Goal: Information Seeking & Learning: Learn about a topic

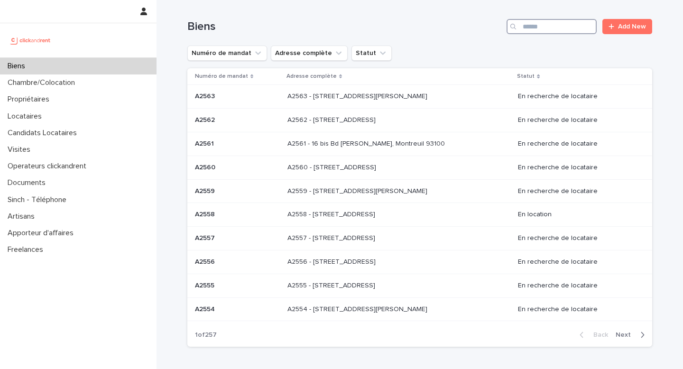
click at [535, 26] on input "Search" at bounding box center [551, 26] width 90 height 15
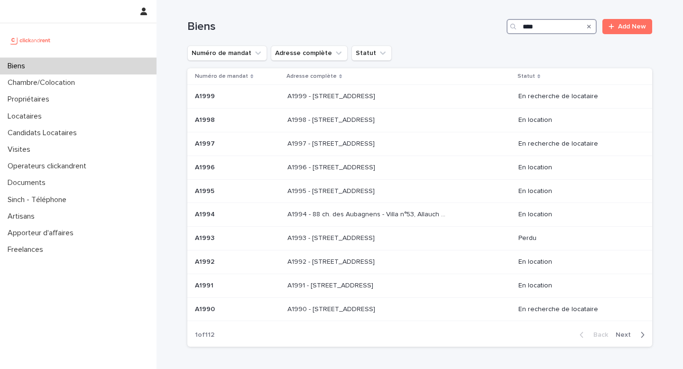
type input "*****"
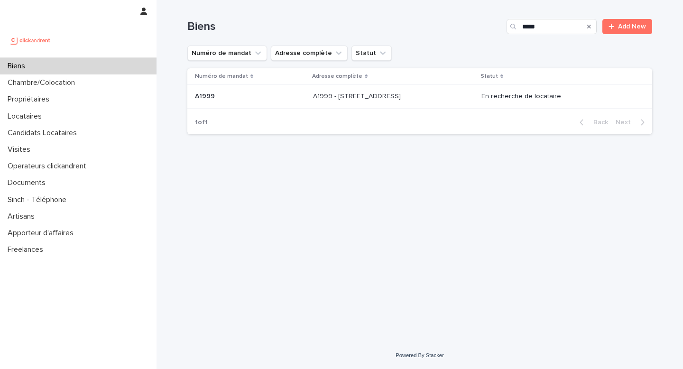
click at [426, 101] on div "A1999 - [STREET_ADDRESS] 95300 A1999 - [STREET_ADDRESS]" at bounding box center [393, 97] width 161 height 16
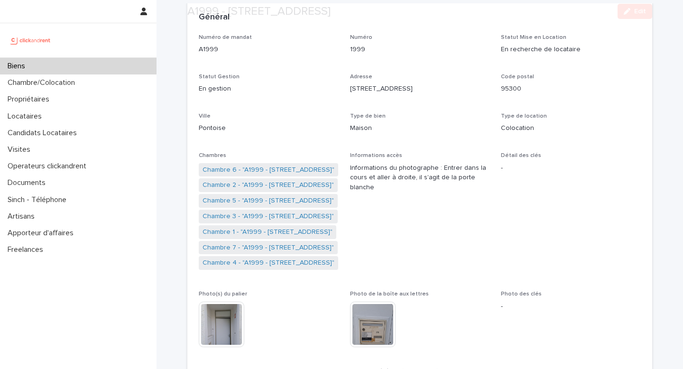
scroll to position [68, 0]
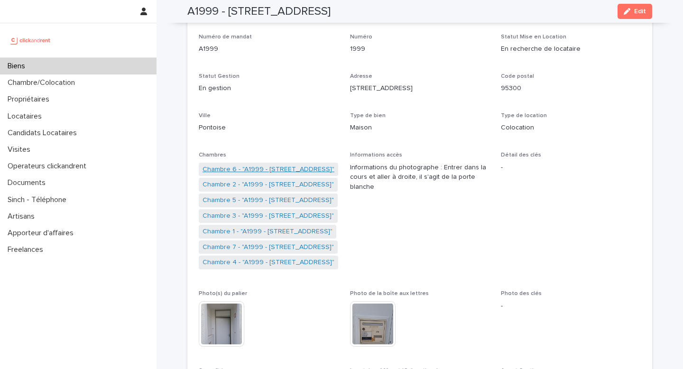
click at [275, 168] on link "Chambre 6 - "A1999 - [STREET_ADDRESS]"" at bounding box center [268, 169] width 132 height 10
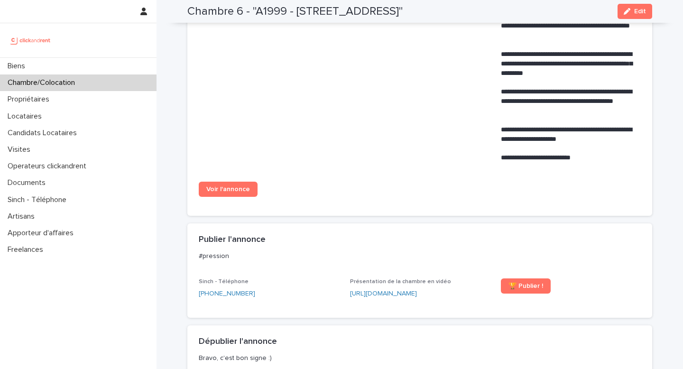
scroll to position [442, 0]
click at [238, 193] on span "Voir l'annonce" at bounding box center [228, 189] width 44 height 7
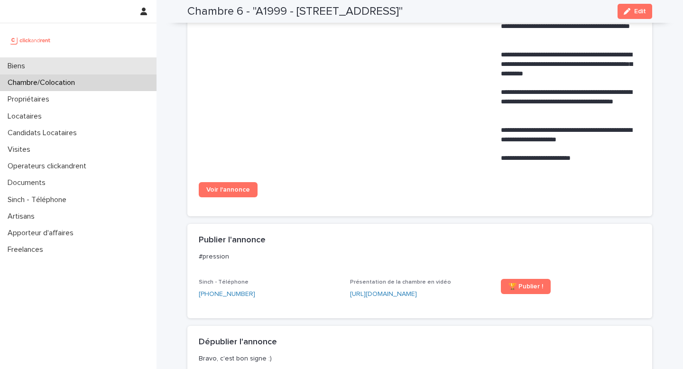
click at [98, 69] on div "Biens" at bounding box center [78, 66] width 156 height 17
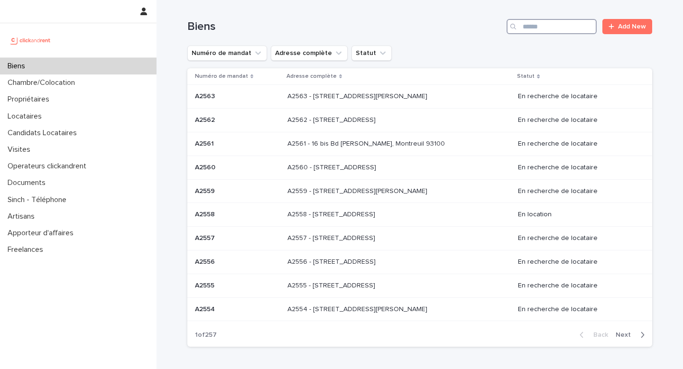
click at [529, 30] on input "Search" at bounding box center [551, 26] width 90 height 15
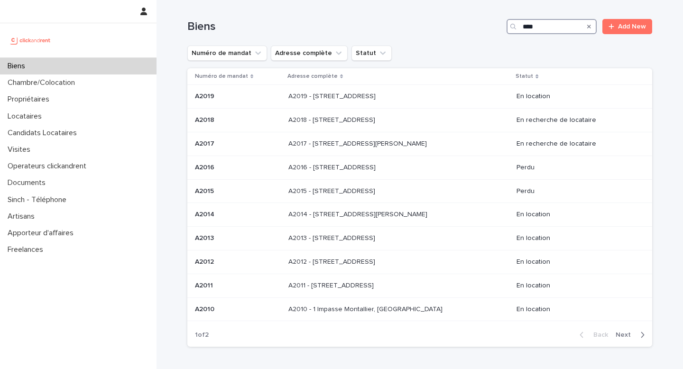
type input "*****"
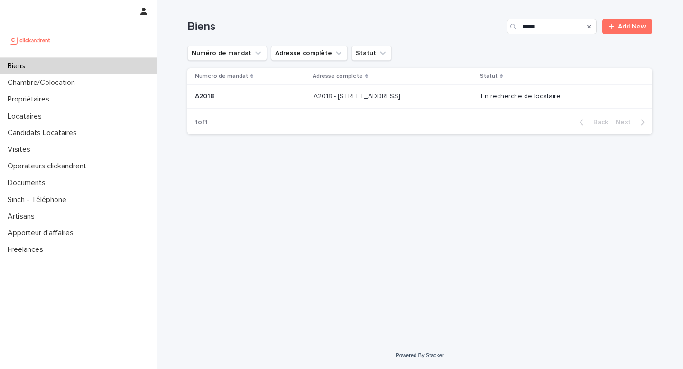
click at [394, 95] on p "A2018 - [STREET_ADDRESS]" at bounding box center [357, 96] width 89 height 10
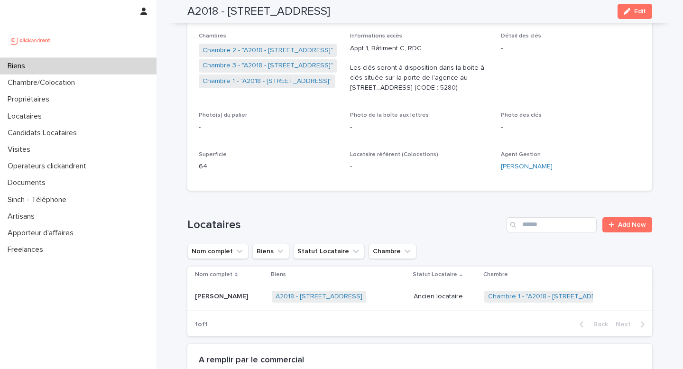
scroll to position [185, 0]
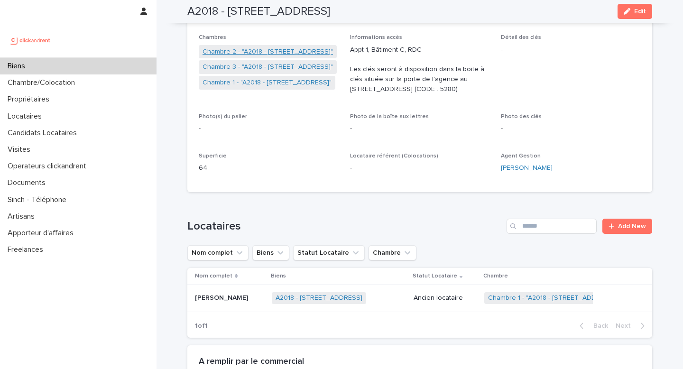
click at [276, 51] on link "Chambre 2 - "A2018 - [STREET_ADDRESS]"" at bounding box center [267, 52] width 130 height 10
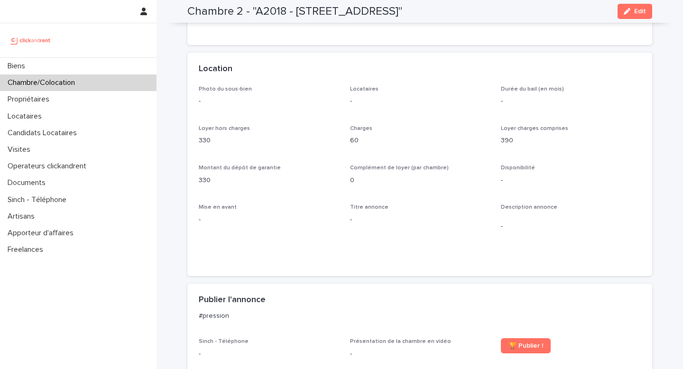
scroll to position [146, 0]
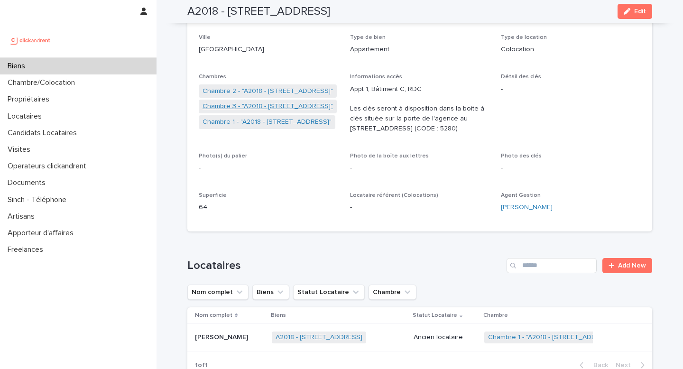
click at [253, 105] on link "Chambre 3 - "A2018 - [STREET_ADDRESS]"" at bounding box center [267, 106] width 130 height 10
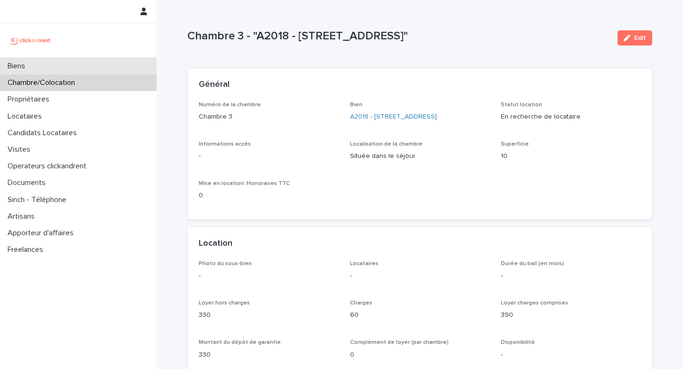
click at [84, 65] on div "Biens" at bounding box center [78, 66] width 156 height 17
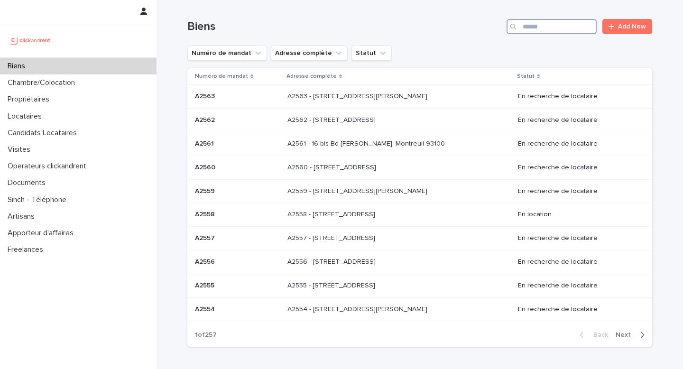
click at [541, 31] on input "Search" at bounding box center [551, 26] width 90 height 15
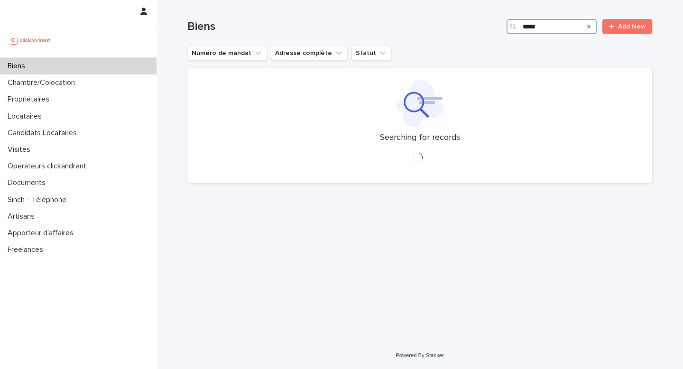
type input "*****"
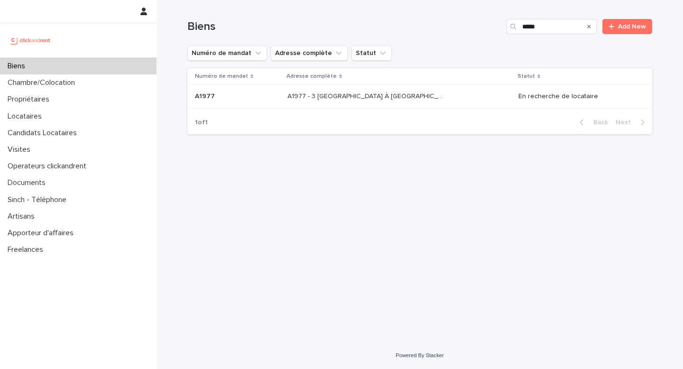
click at [376, 102] on div "A1977 - 3 [GEOGRAPHIC_DATA] À [GEOGRAPHIC_DATA], Évry-Courcouronnes 91080 A1977…" at bounding box center [398, 97] width 223 height 16
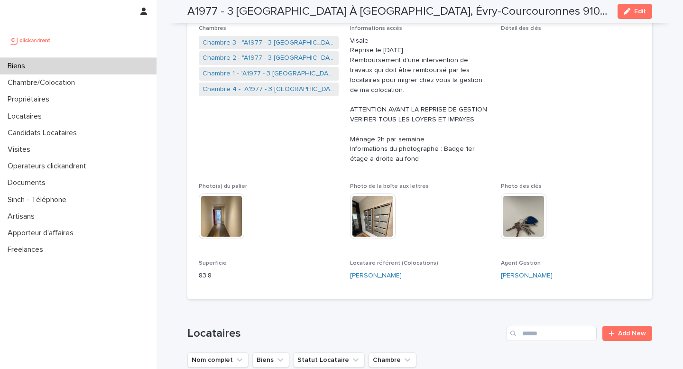
scroll to position [109, 0]
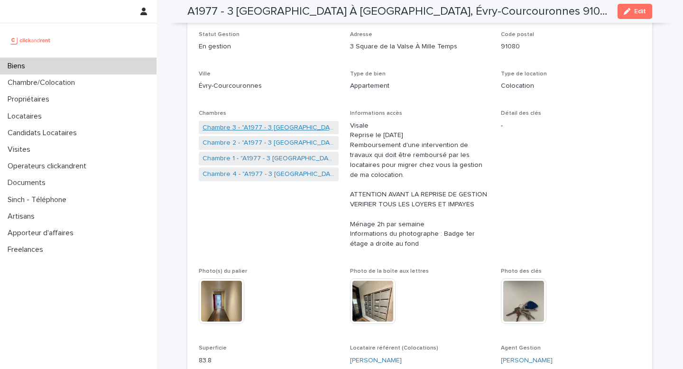
click at [266, 131] on link "Chambre 3 - "A1977 - 3 [GEOGRAPHIC_DATA] À [GEOGRAPHIC_DATA], Évry-Courcouronne…" at bounding box center [268, 128] width 132 height 10
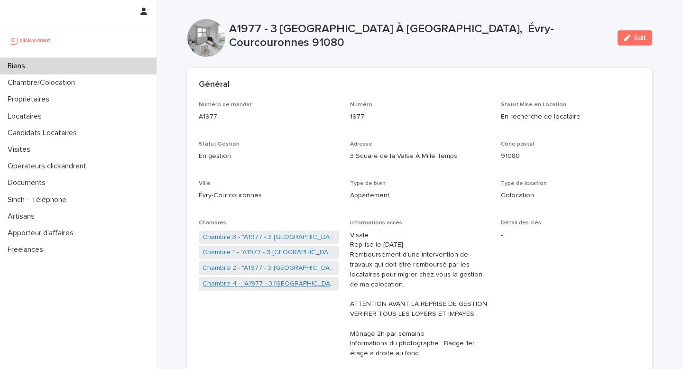
click at [268, 284] on link "Chambre 4 - "A1977 - 3 [GEOGRAPHIC_DATA] À [GEOGRAPHIC_DATA], Évry-Courcouronne…" at bounding box center [268, 284] width 132 height 10
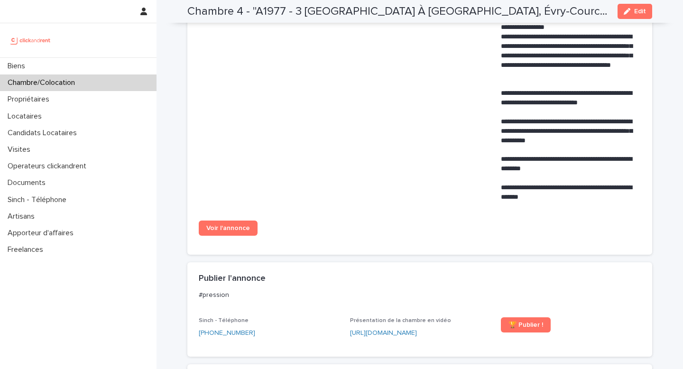
scroll to position [549, 0]
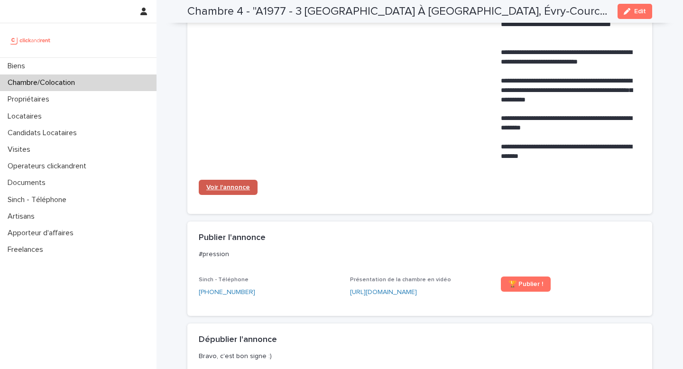
click at [234, 184] on span "Voir l'annonce" at bounding box center [228, 187] width 44 height 7
click at [271, 8] on h2 "Chambre 4 - "A1977 - 3 [GEOGRAPHIC_DATA] À [GEOGRAPHIC_DATA], Évry-Courcouronne…" at bounding box center [398, 12] width 422 height 14
copy h2 "A1977"
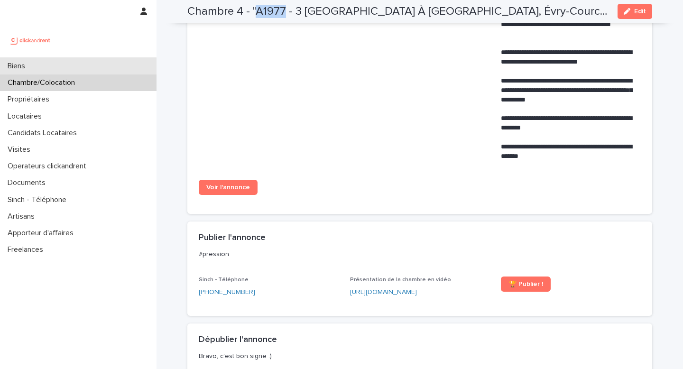
click at [108, 65] on div "Biens" at bounding box center [78, 66] width 156 height 17
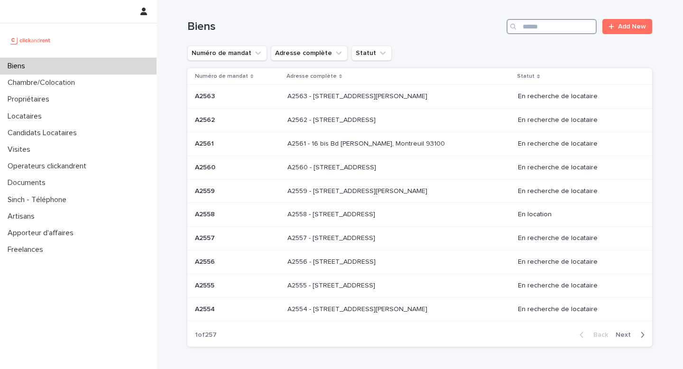
click at [529, 31] on input "Search" at bounding box center [551, 26] width 90 height 15
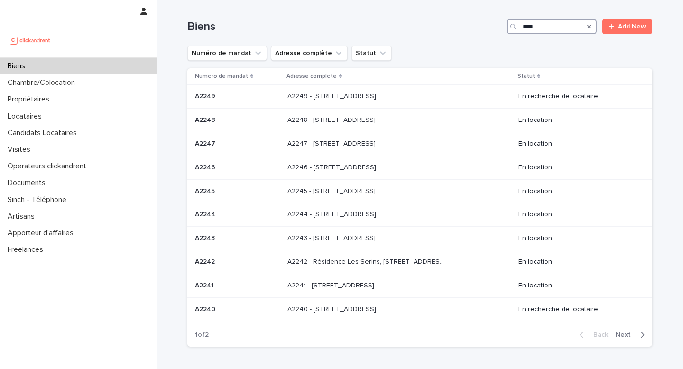
type input "*****"
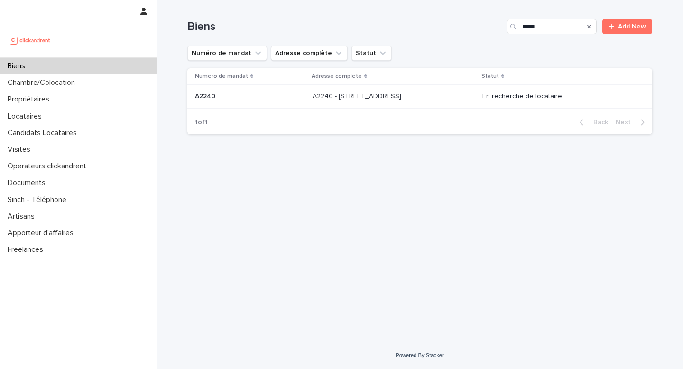
click at [455, 93] on div "A2240 - [STREET_ADDRESS] A2240 - [STREET_ADDRESS]" at bounding box center [393, 97] width 162 height 16
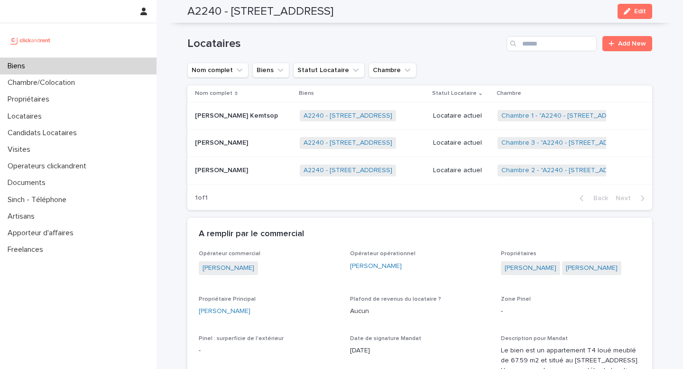
scroll to position [406, 0]
click at [473, 112] on p "Locataire actuel" at bounding box center [461, 115] width 57 height 8
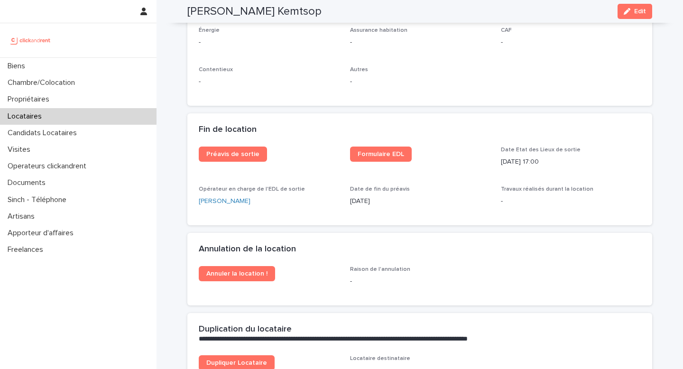
scroll to position [1240, 0]
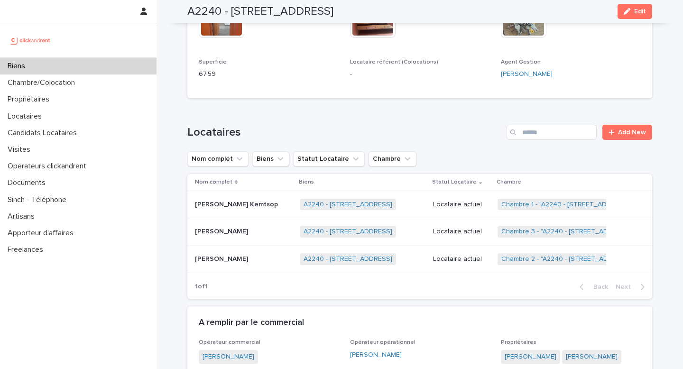
scroll to position [326, 0]
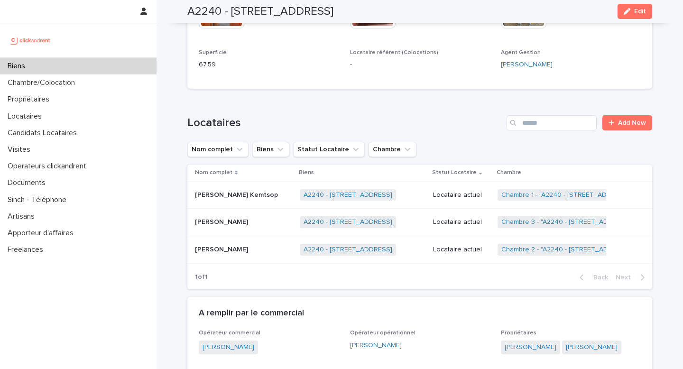
click at [470, 218] on p "Locataire actuel" at bounding box center [461, 222] width 57 height 8
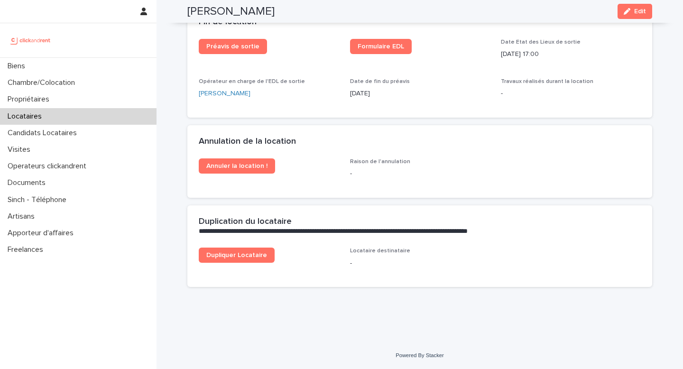
scroll to position [1240, 0]
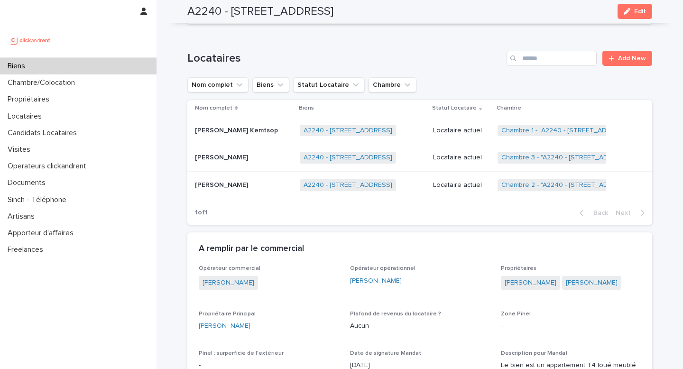
scroll to position [368, 0]
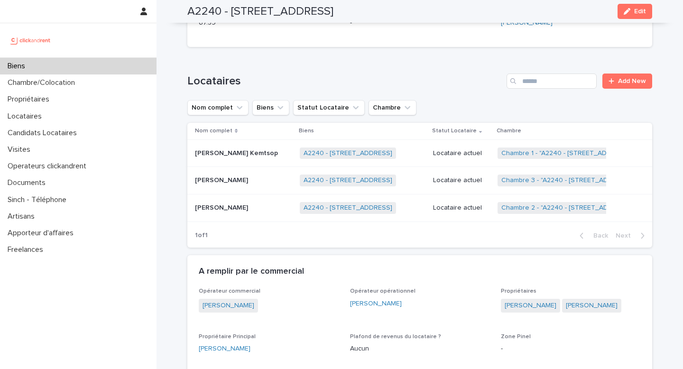
click at [469, 151] on p "Locataire actuel" at bounding box center [461, 153] width 57 height 8
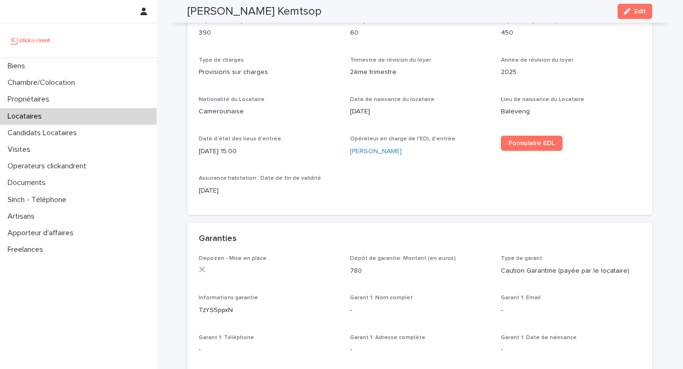
scroll to position [1240, 0]
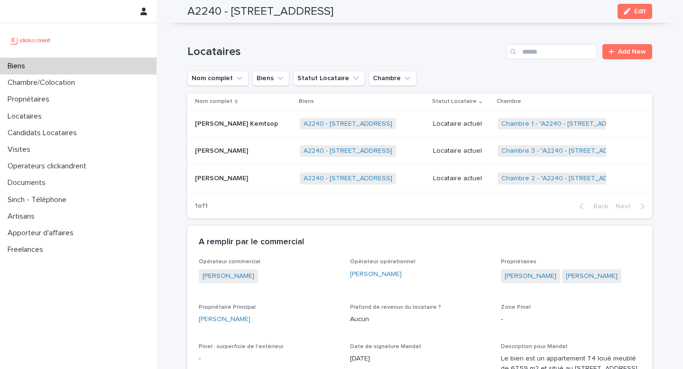
scroll to position [397, 0]
click at [457, 178] on p "Locataire actuel" at bounding box center [461, 179] width 57 height 8
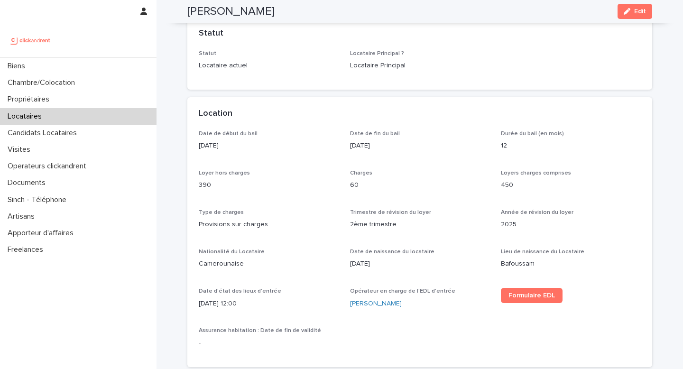
scroll to position [213, 0]
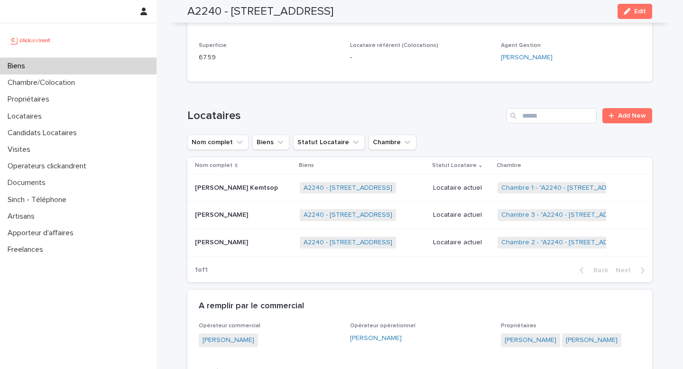
scroll to position [351, 0]
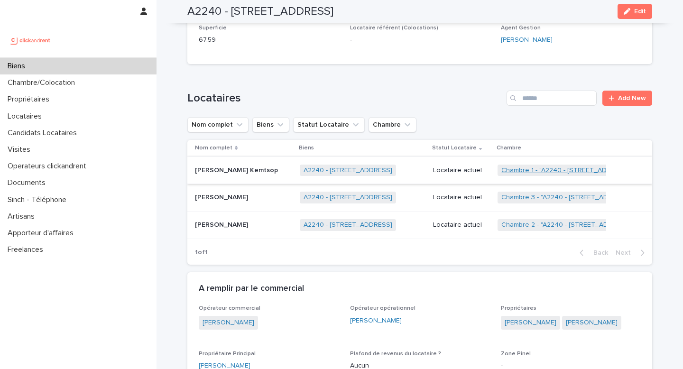
click at [521, 168] on link "Chambre 1 - "A2240 - [STREET_ADDRESS]"" at bounding box center [566, 170] width 131 height 8
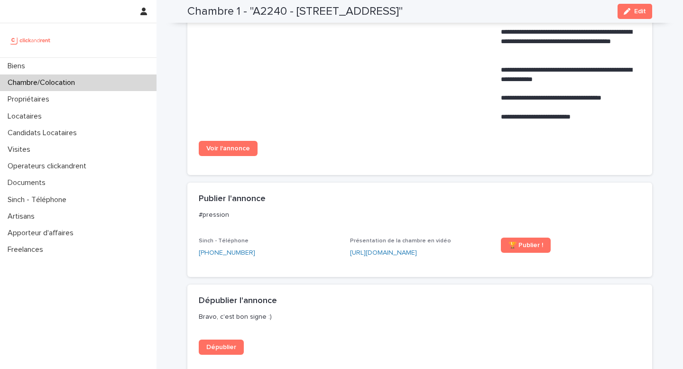
scroll to position [510, 0]
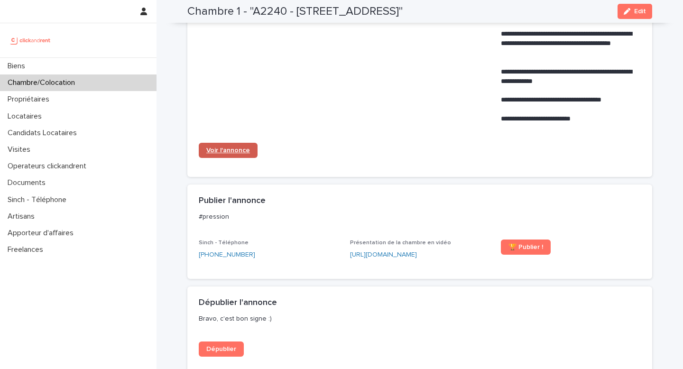
click at [230, 153] on span "Voir l'annonce" at bounding box center [228, 150] width 44 height 7
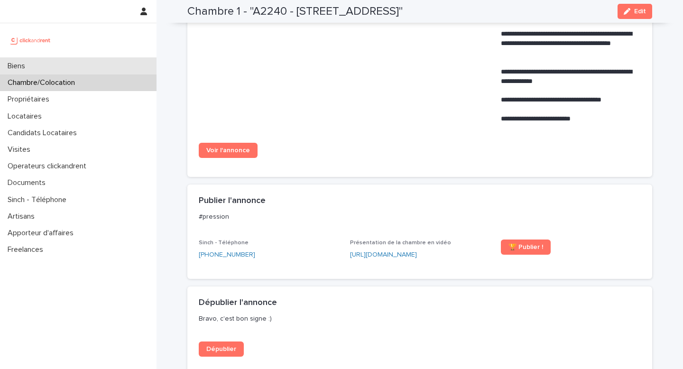
click at [140, 63] on div "Biens" at bounding box center [78, 66] width 156 height 17
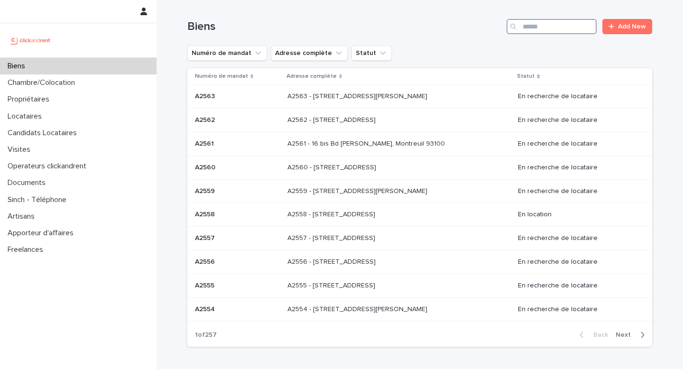
click at [543, 23] on input "Search" at bounding box center [551, 26] width 90 height 15
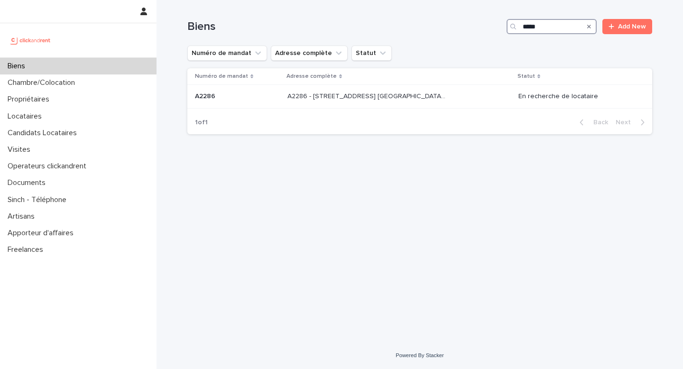
type input "*****"
click at [437, 80] on div "Adresse complète" at bounding box center [398, 76] width 225 height 10
click at [424, 98] on p "A2286 - [STREET_ADDRESS] [GEOGRAPHIC_DATA], [GEOGRAPHIC_DATA] 93600" at bounding box center [367, 96] width 160 height 10
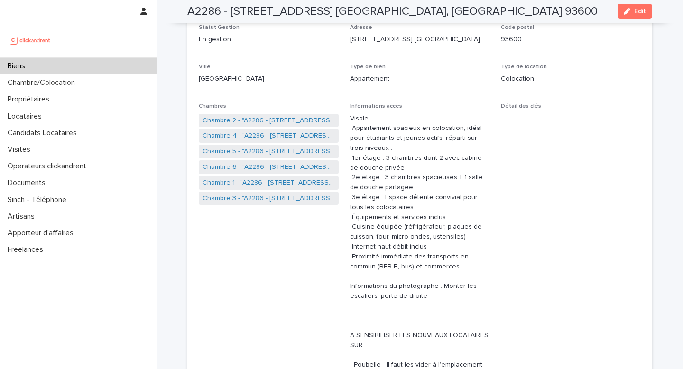
scroll to position [96, 0]
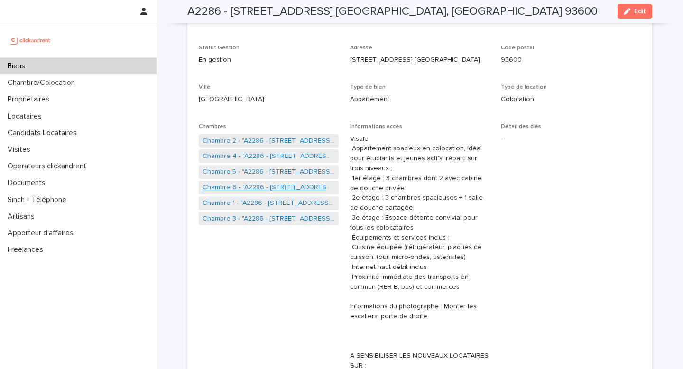
click at [272, 185] on link "Chambre 6 - "A2286 - [STREET_ADDRESS] [GEOGRAPHIC_DATA], [GEOGRAPHIC_DATA] 9360…" at bounding box center [268, 187] width 132 height 10
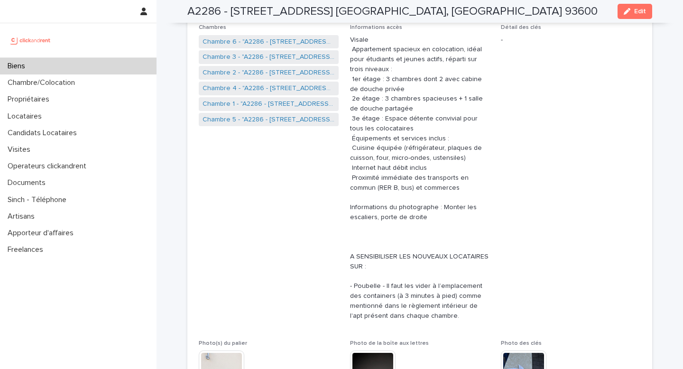
scroll to position [197, 0]
click at [287, 57] on link "Chambre 3 - "A2286 - [STREET_ADDRESS] [GEOGRAPHIC_DATA], [GEOGRAPHIC_DATA] 9360…" at bounding box center [268, 56] width 132 height 10
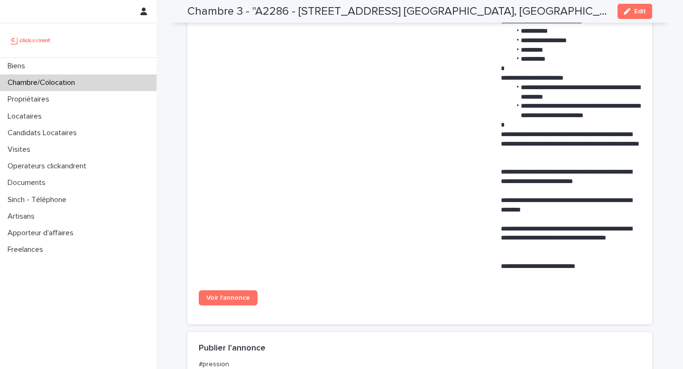
scroll to position [676, 0]
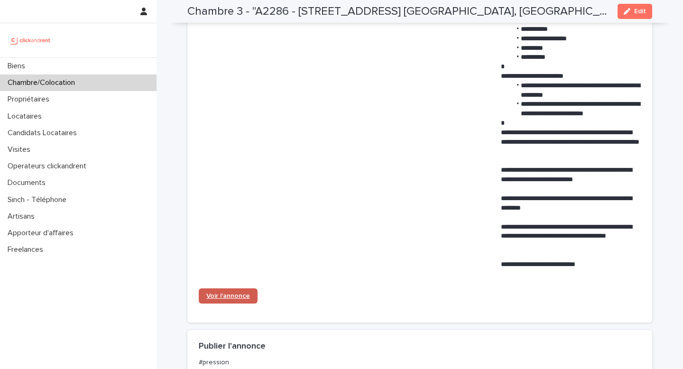
click at [228, 292] on span "Voir l'annonce" at bounding box center [228, 295] width 44 height 7
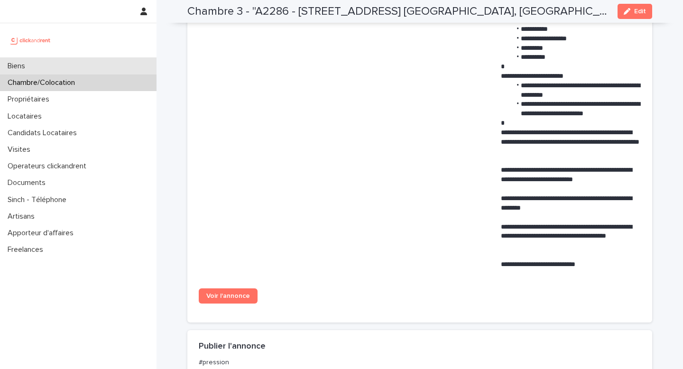
click at [137, 61] on div "Biens" at bounding box center [78, 66] width 156 height 17
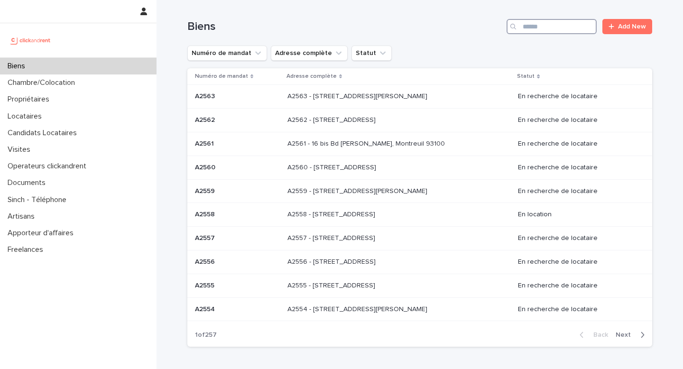
click at [529, 28] on input "Search" at bounding box center [551, 26] width 90 height 15
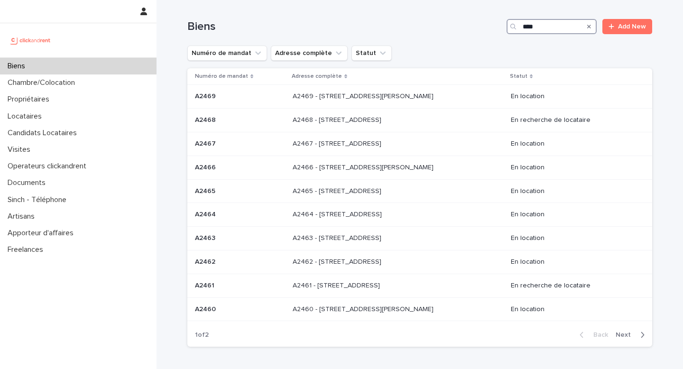
type input "*****"
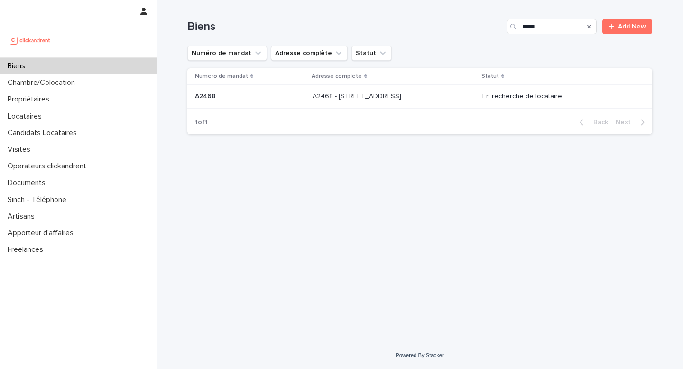
click at [424, 89] on td "A2468 - [STREET_ADDRESS] - [STREET_ADDRESS]" at bounding box center [394, 97] width 170 height 24
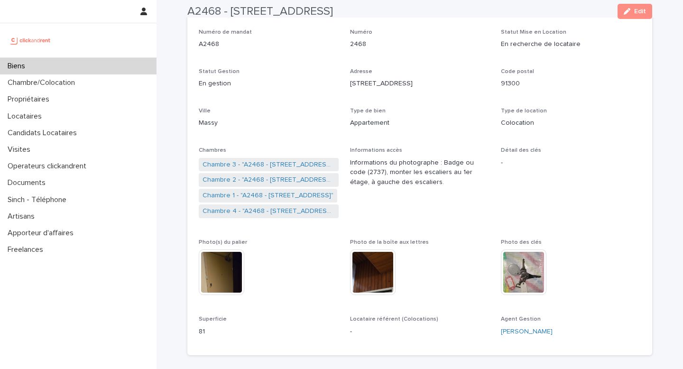
scroll to position [72, 0]
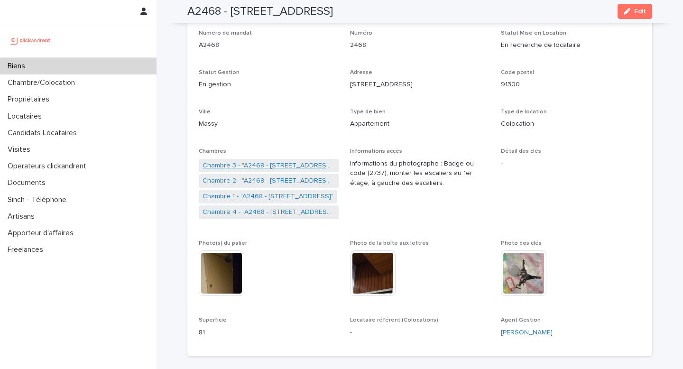
click at [294, 165] on link "Chambre 3 - "A2468 - [STREET_ADDRESS]"" at bounding box center [268, 166] width 132 height 10
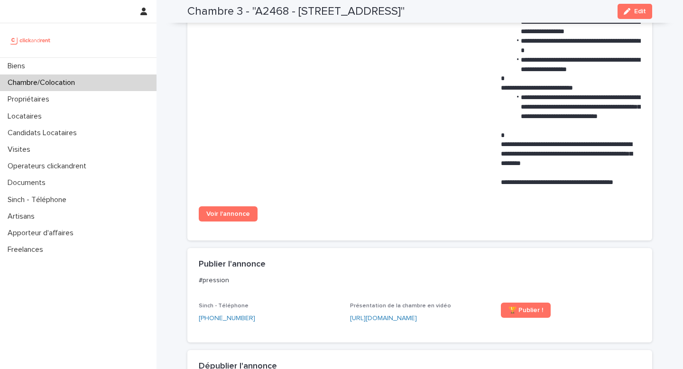
scroll to position [794, 0]
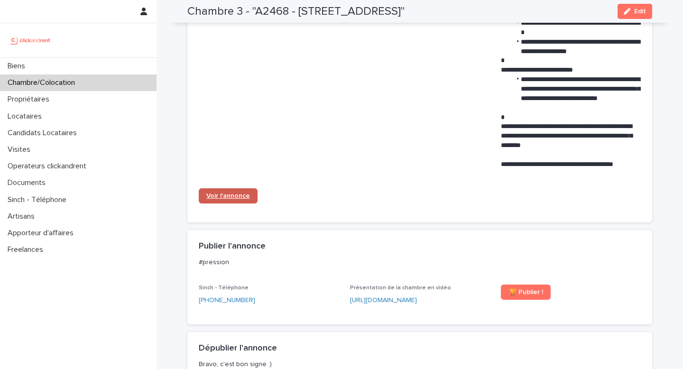
click at [240, 198] on span "Voir l'annonce" at bounding box center [228, 195] width 44 height 7
